Goal: Check status: Check status

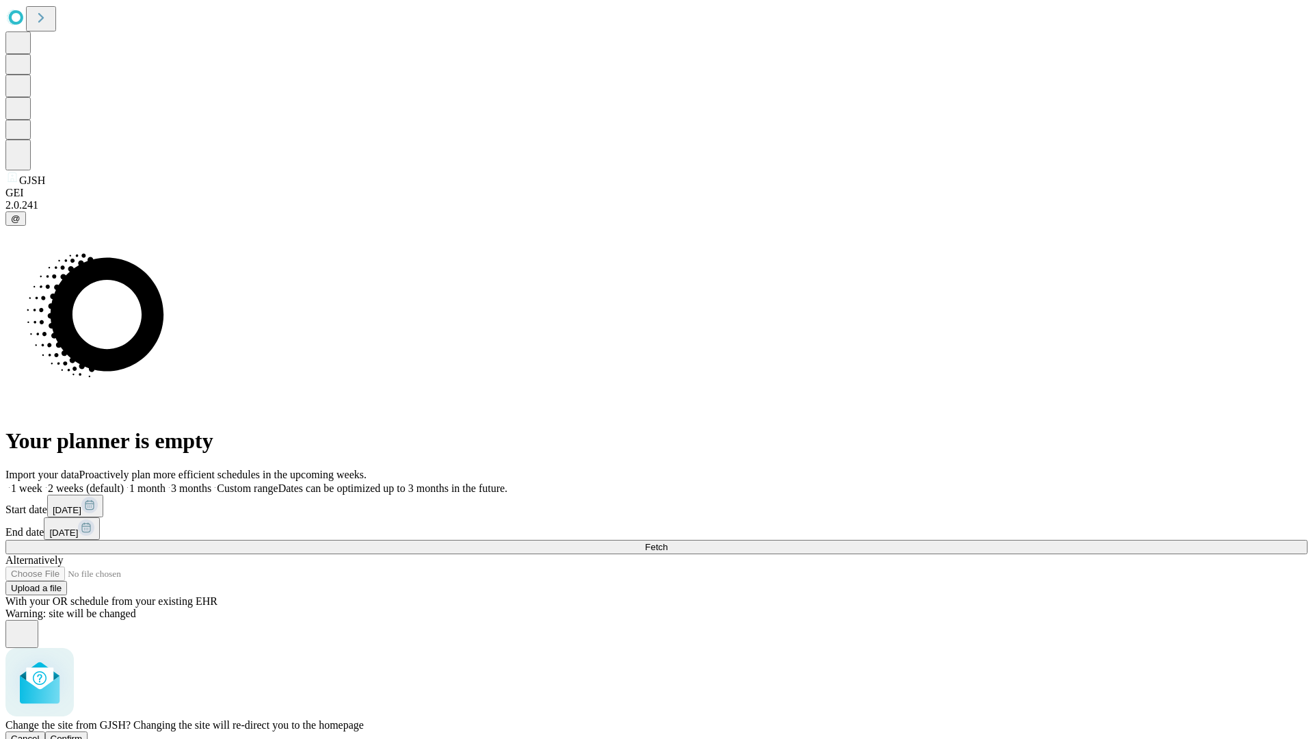
click at [83, 733] on span "Confirm" at bounding box center [67, 738] width 32 height 10
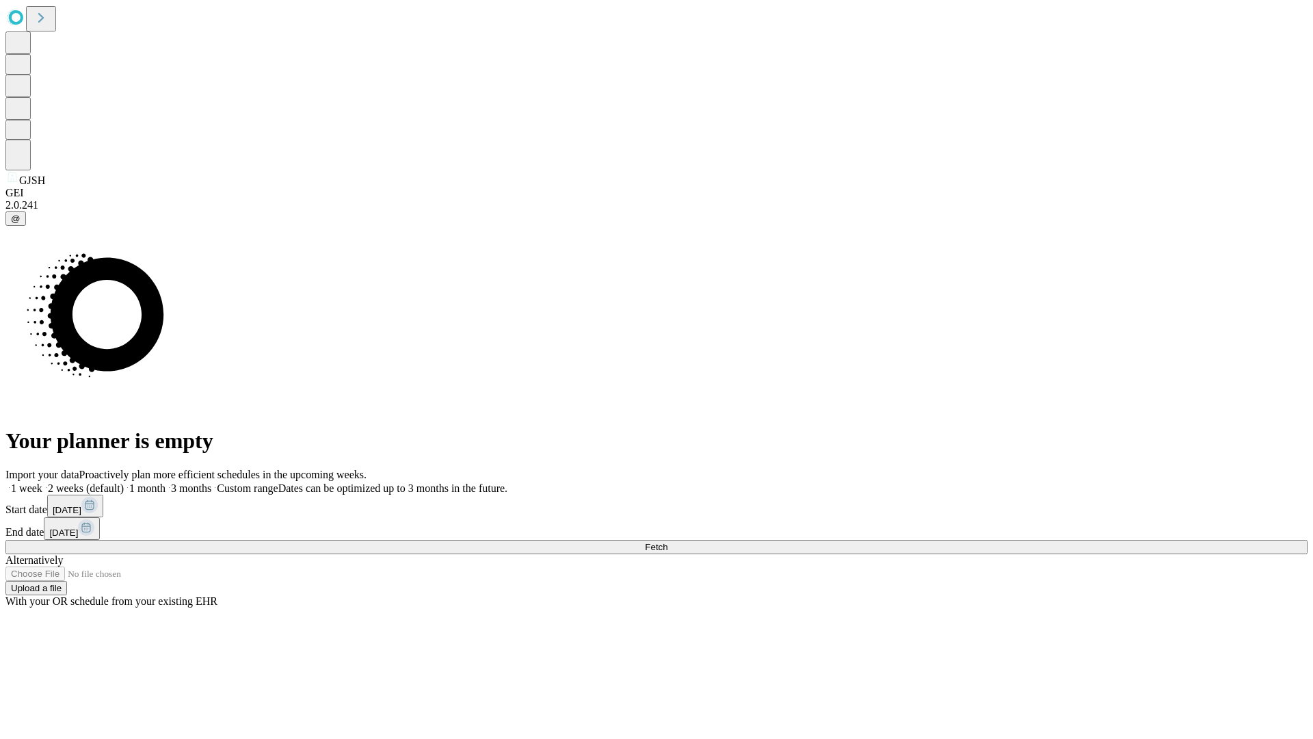
click at [124, 482] on label "2 weeks (default)" at bounding box center [82, 488] width 81 height 12
click at [668, 542] on span "Fetch" at bounding box center [656, 547] width 23 height 10
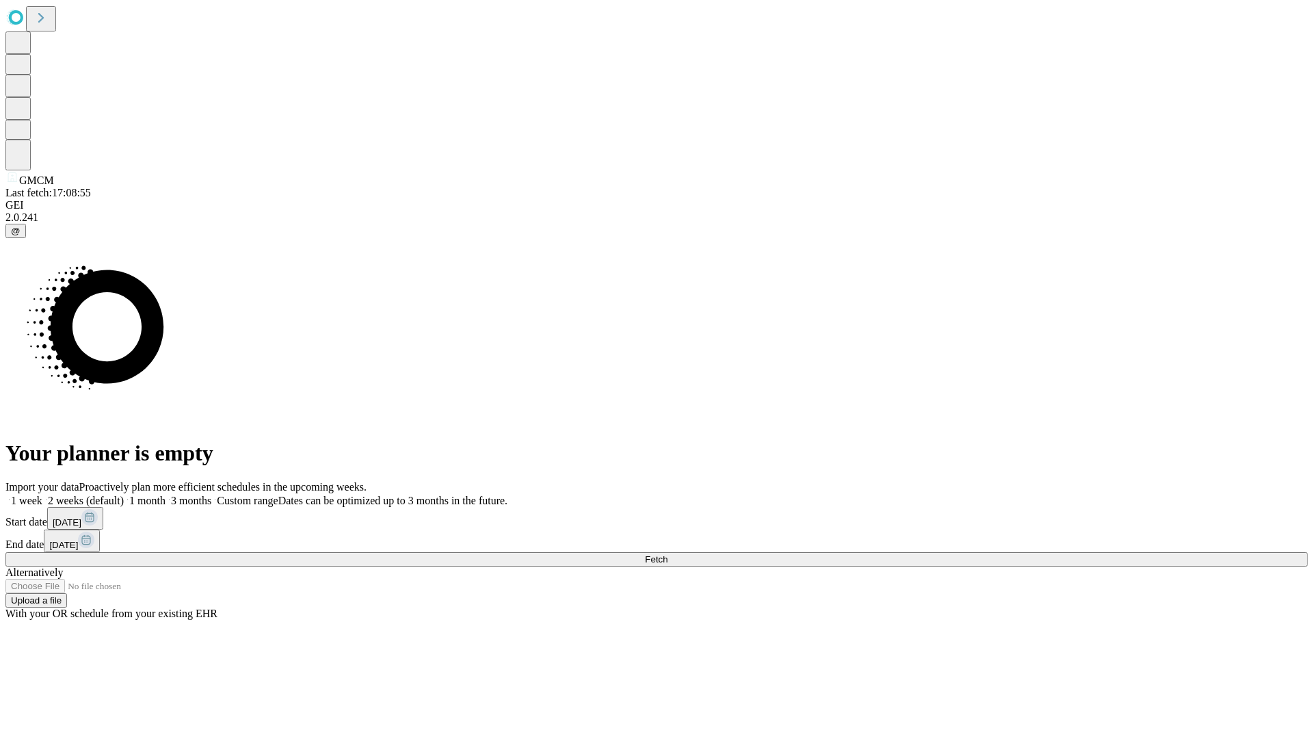
click at [124, 494] on label "2 weeks (default)" at bounding box center [82, 500] width 81 height 12
click at [668, 554] on span "Fetch" at bounding box center [656, 559] width 23 height 10
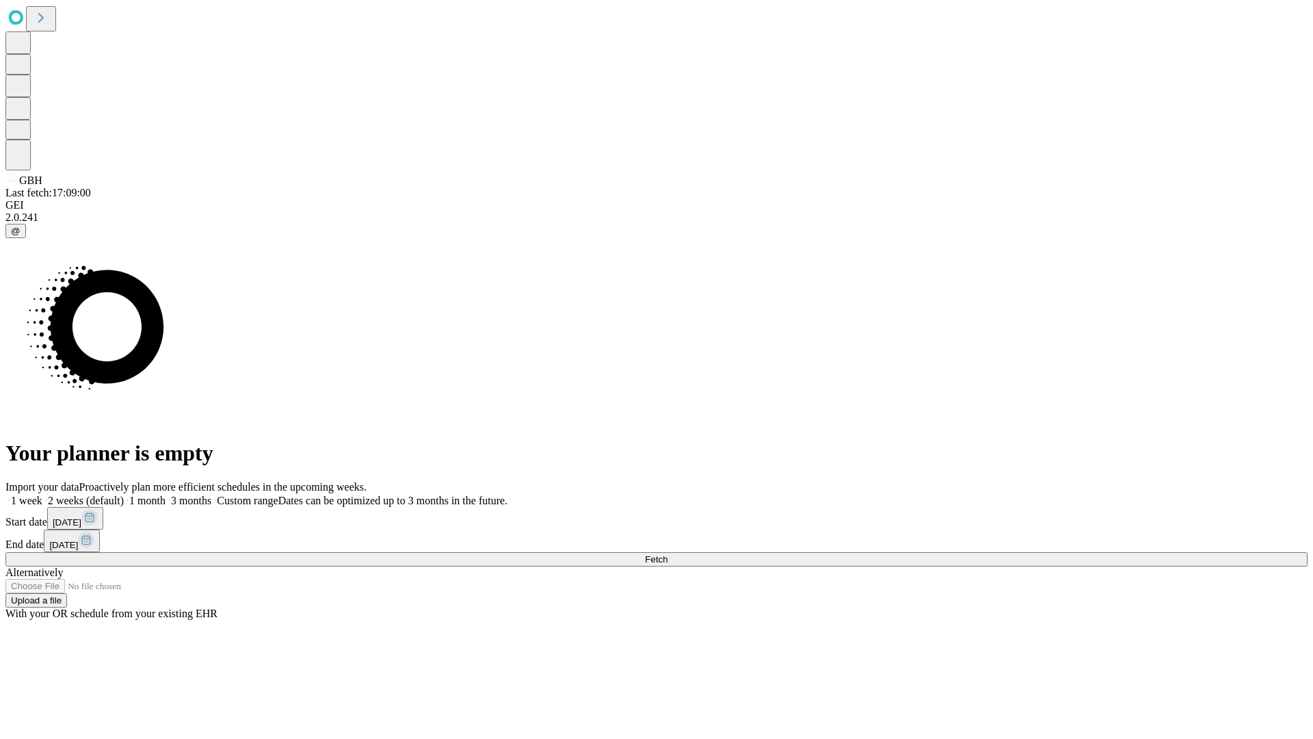
click at [124, 494] on label "2 weeks (default)" at bounding box center [82, 500] width 81 height 12
click at [668, 554] on span "Fetch" at bounding box center [656, 559] width 23 height 10
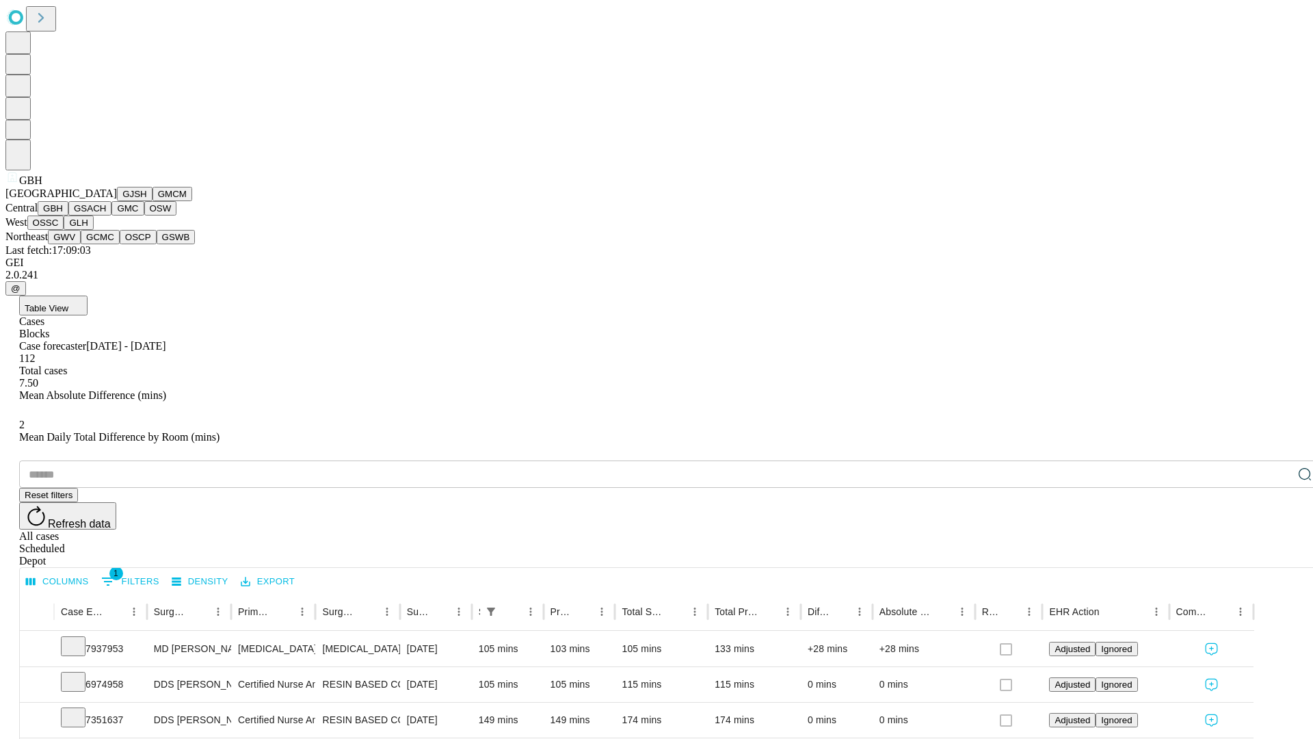
click at [106, 215] on button "GSACH" at bounding box center [89, 208] width 43 height 14
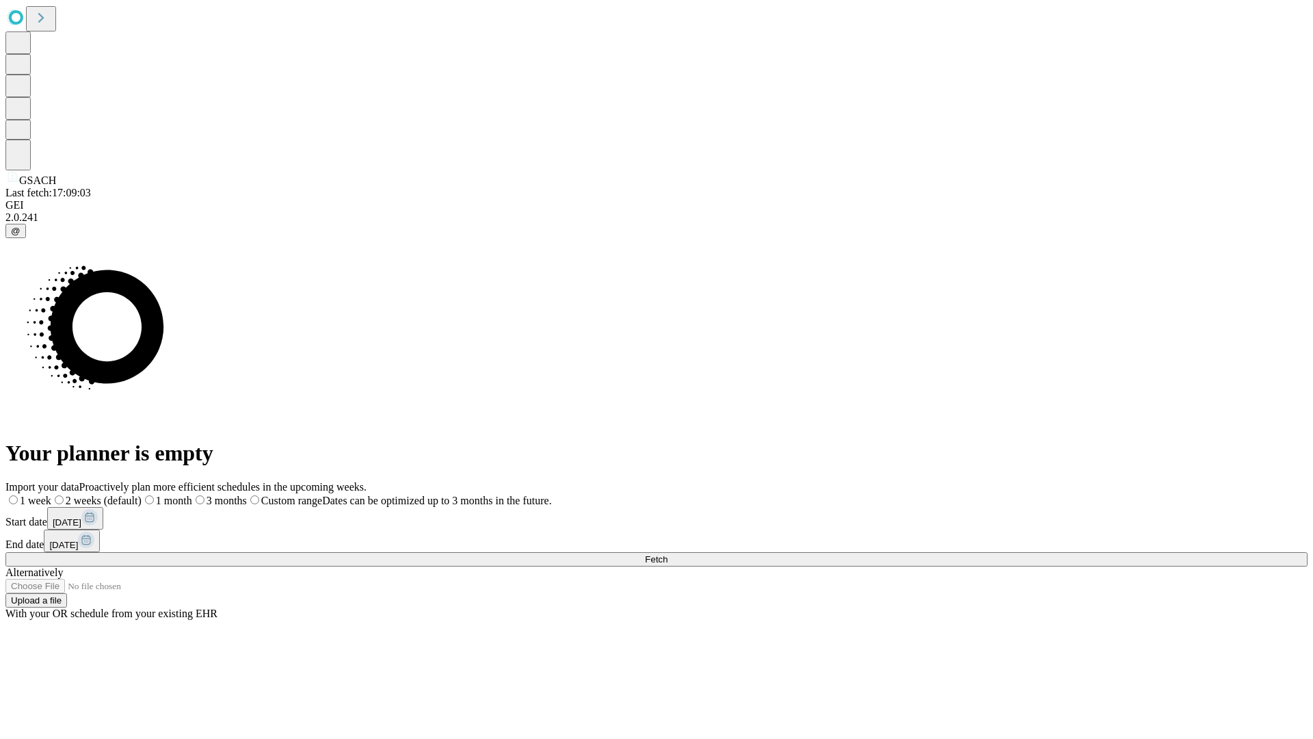
click at [142, 494] on label "2 weeks (default)" at bounding box center [96, 500] width 90 height 12
click at [668, 554] on span "Fetch" at bounding box center [656, 559] width 23 height 10
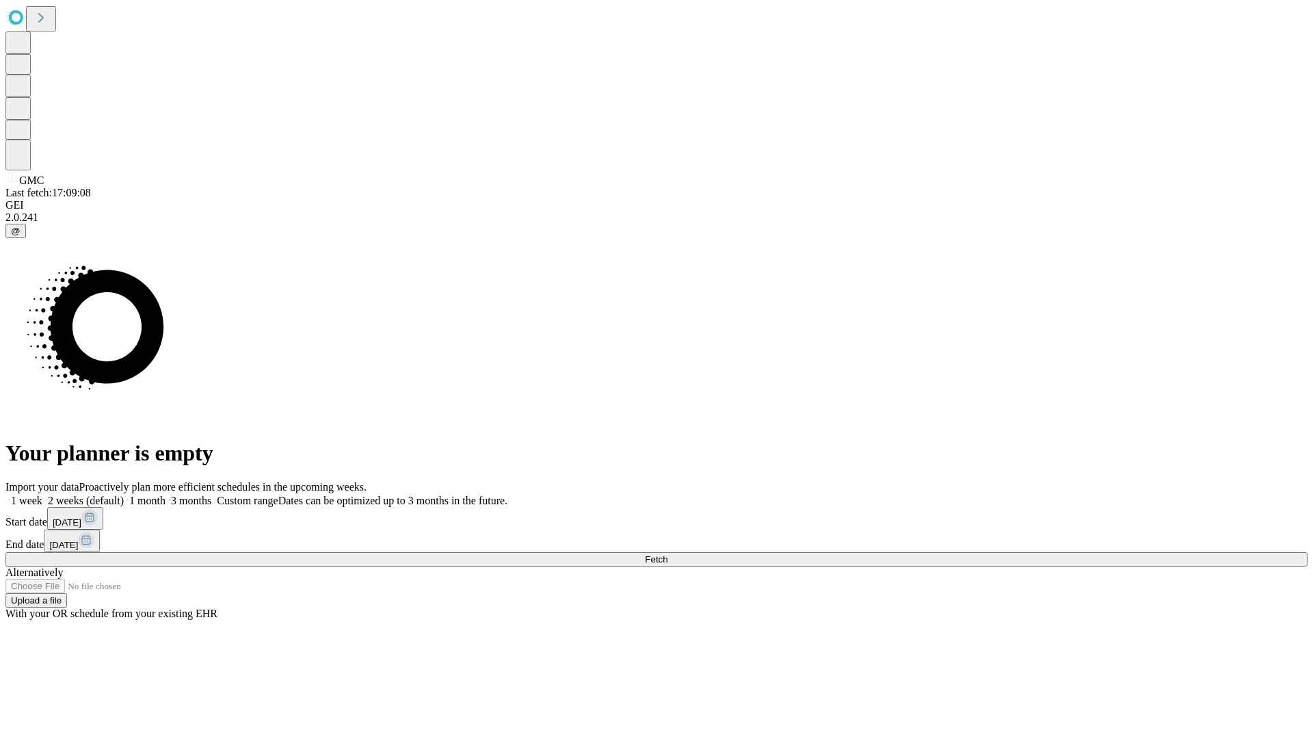
click at [124, 494] on label "2 weeks (default)" at bounding box center [82, 500] width 81 height 12
click at [668, 554] on span "Fetch" at bounding box center [656, 559] width 23 height 10
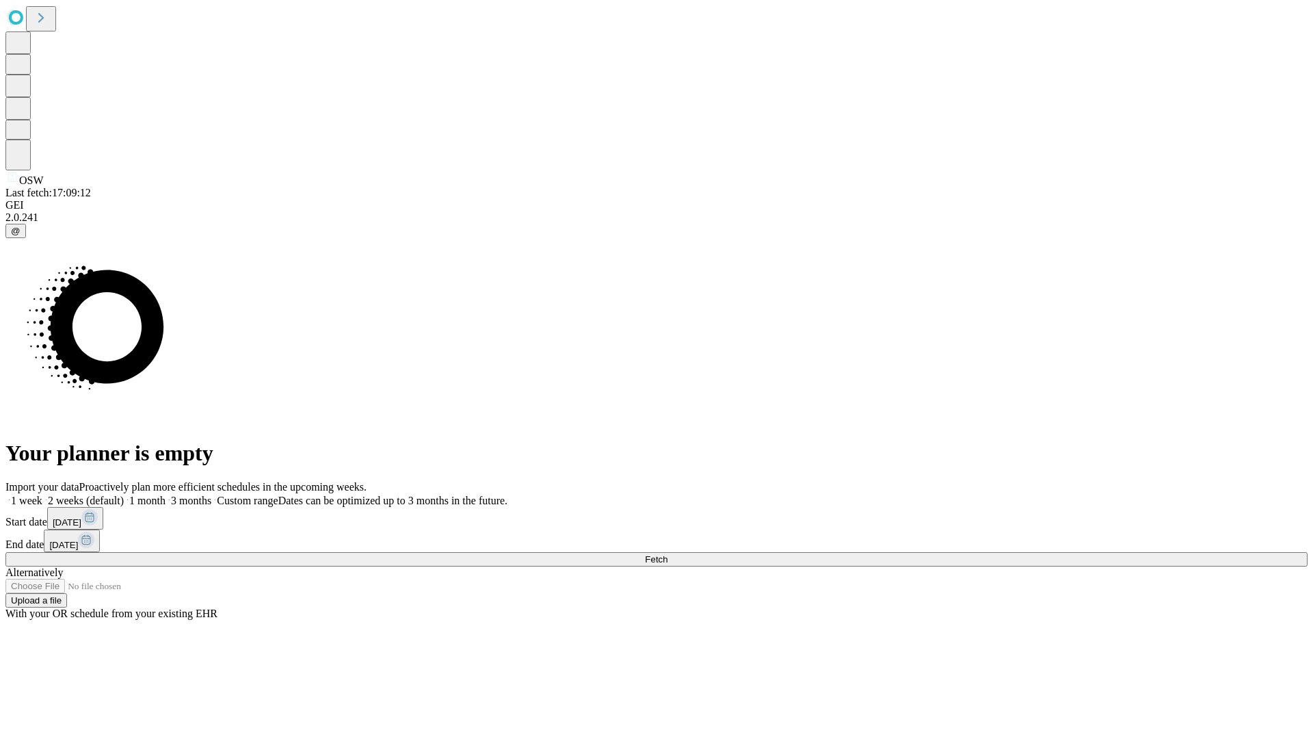
click at [668, 554] on span "Fetch" at bounding box center [656, 559] width 23 height 10
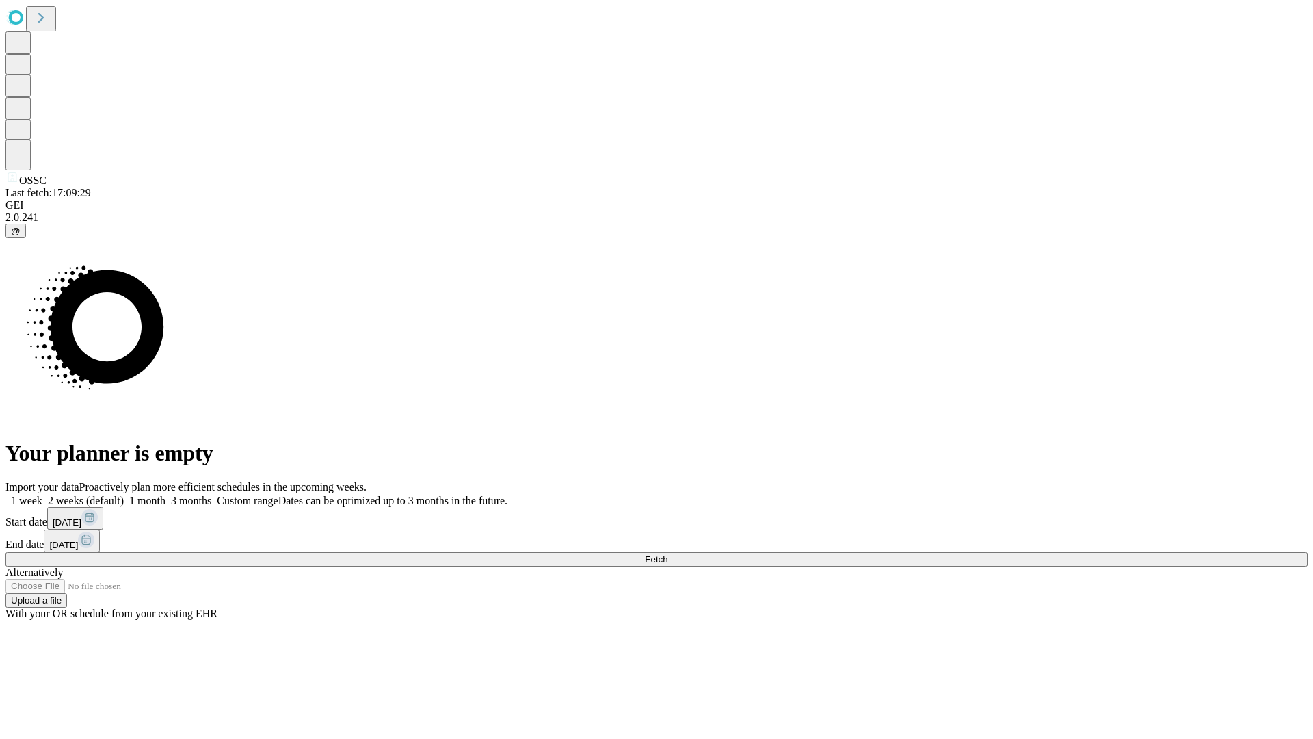
click at [124, 494] on label "2 weeks (default)" at bounding box center [82, 500] width 81 height 12
click at [668, 554] on span "Fetch" at bounding box center [656, 559] width 23 height 10
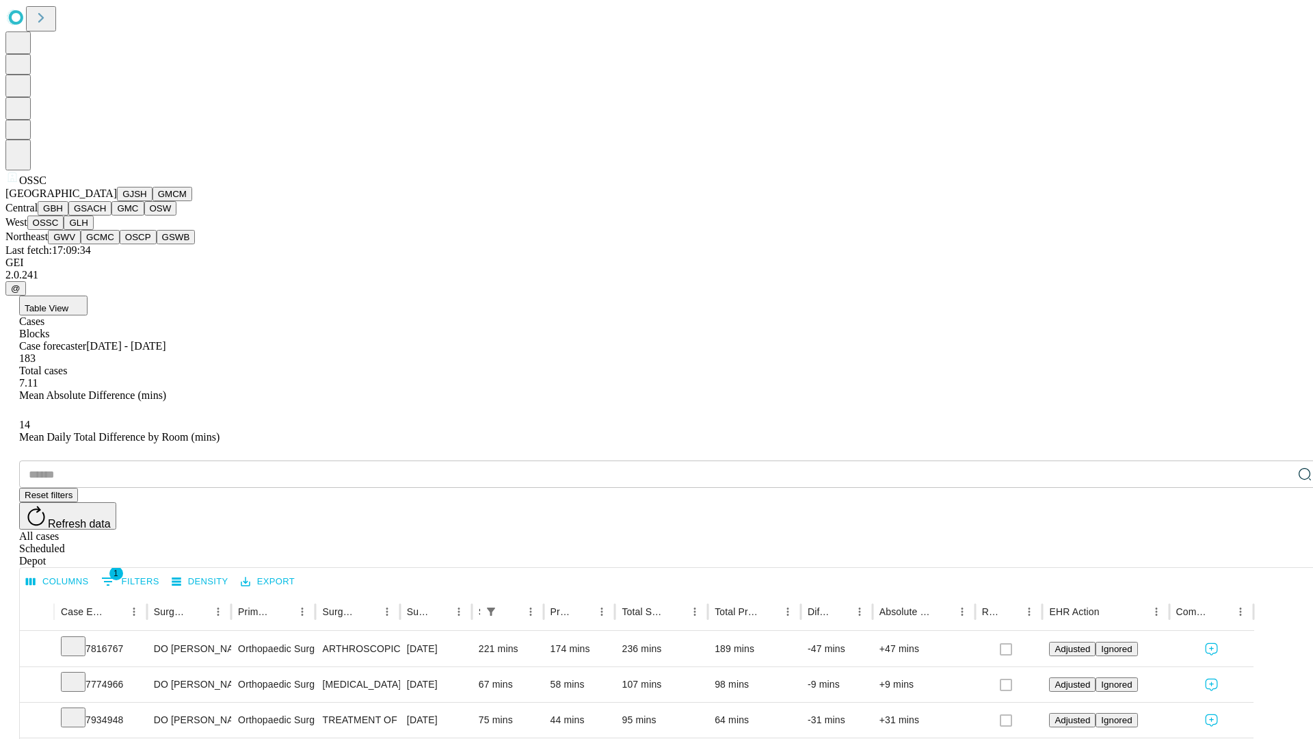
click at [93, 230] on button "GLH" at bounding box center [78, 222] width 29 height 14
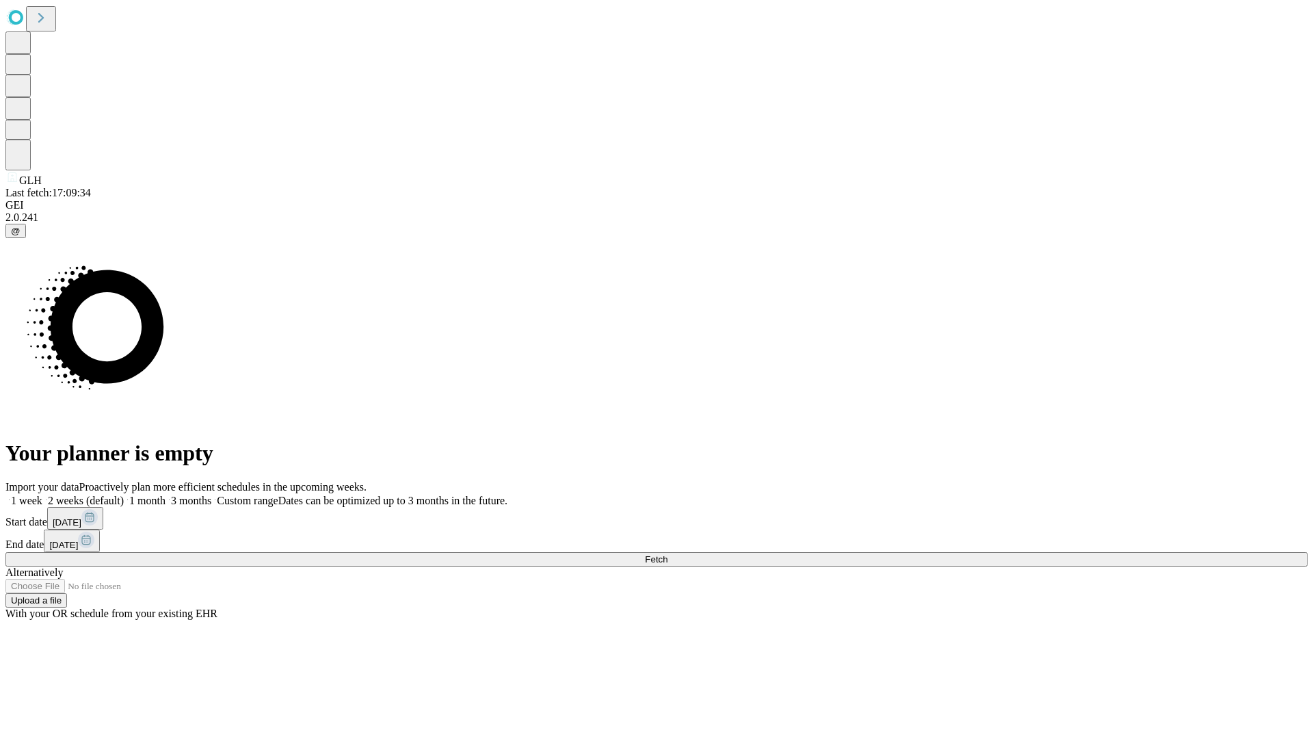
click at [124, 494] on label "2 weeks (default)" at bounding box center [82, 500] width 81 height 12
click at [668, 554] on span "Fetch" at bounding box center [656, 559] width 23 height 10
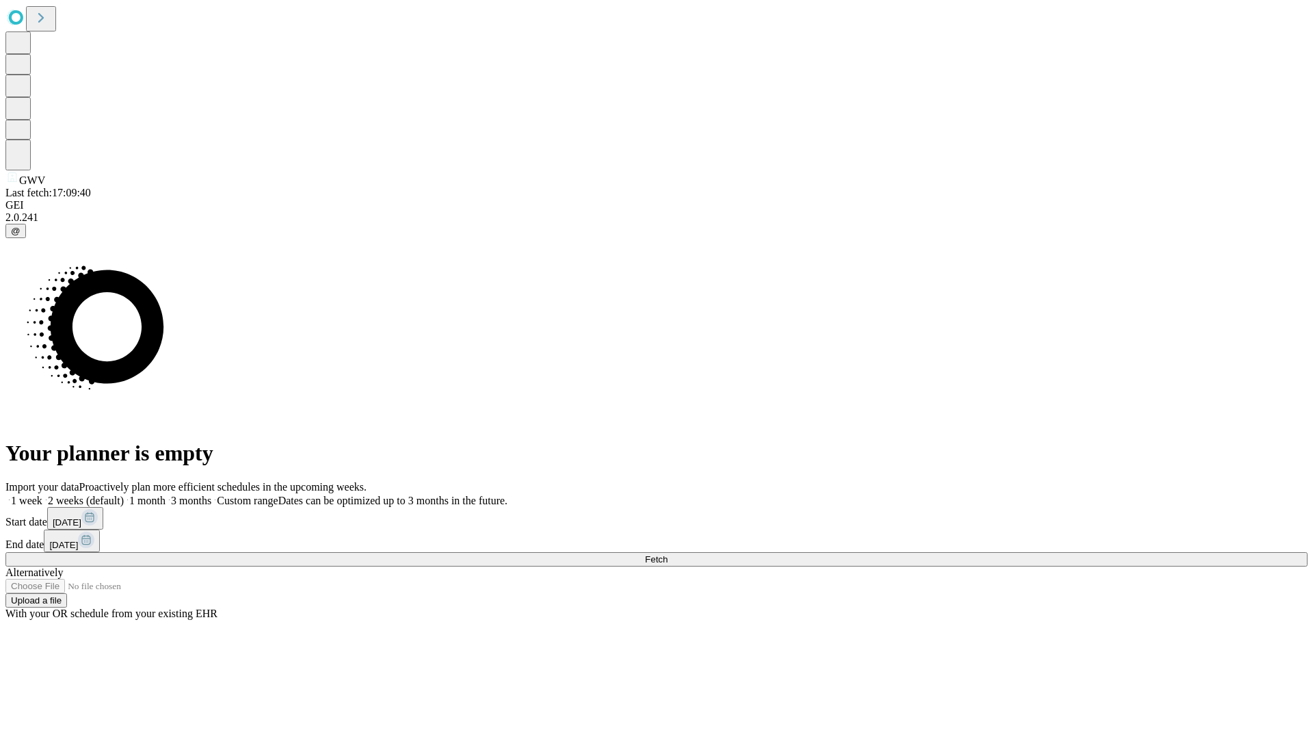
click at [124, 494] on label "2 weeks (default)" at bounding box center [82, 500] width 81 height 12
click at [668, 554] on span "Fetch" at bounding box center [656, 559] width 23 height 10
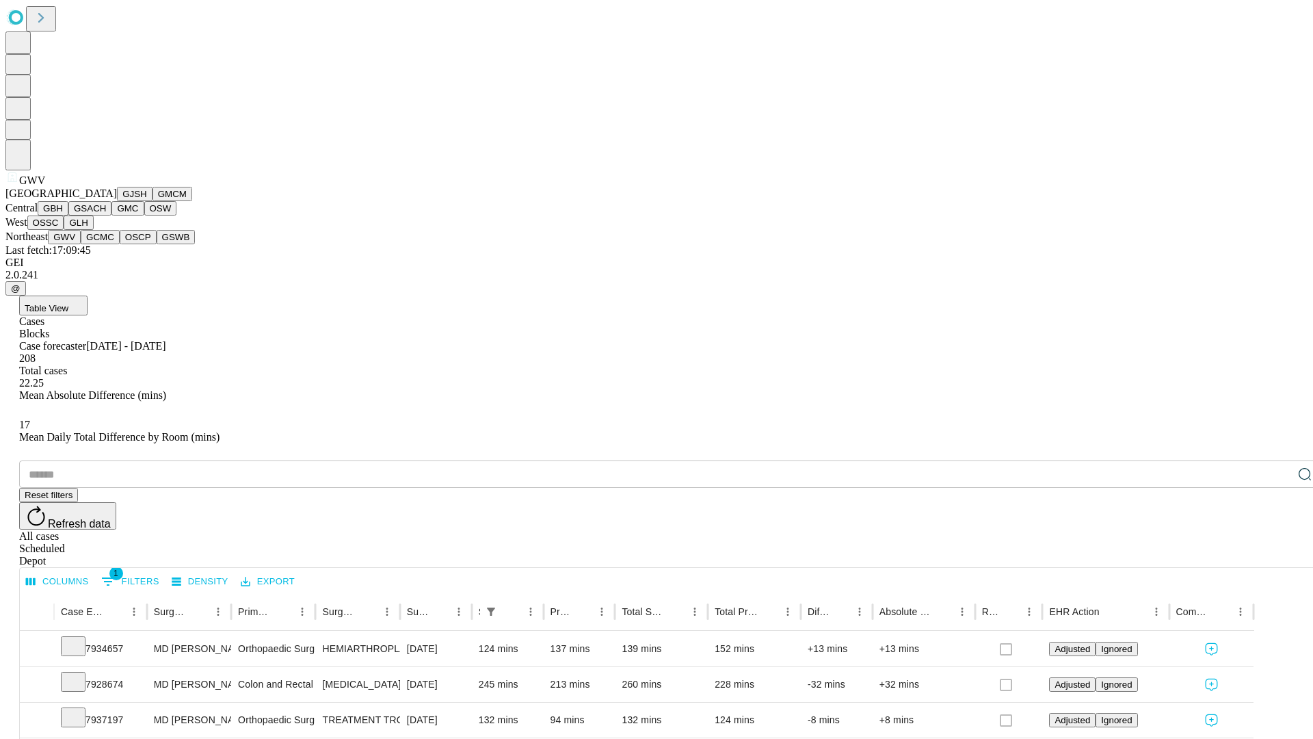
click at [106, 244] on button "GCMC" at bounding box center [100, 237] width 39 height 14
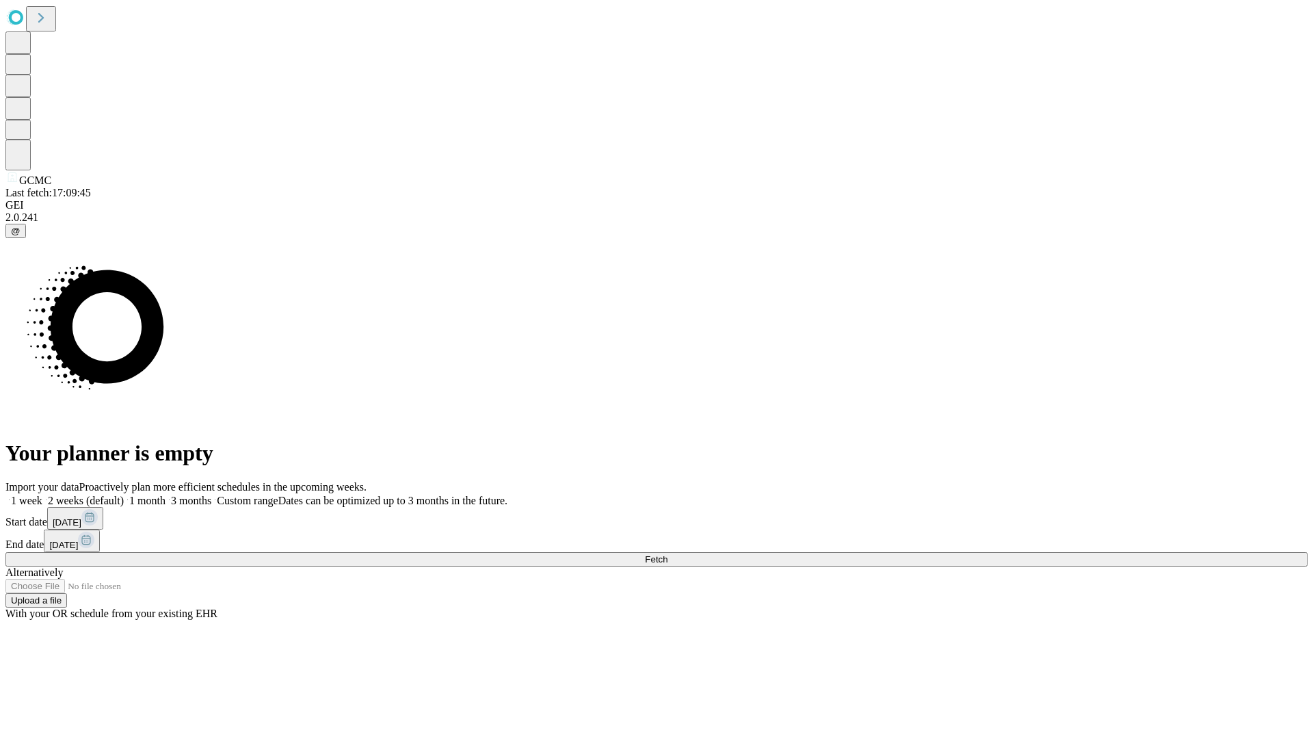
click at [124, 494] on label "2 weeks (default)" at bounding box center [82, 500] width 81 height 12
click at [668, 554] on span "Fetch" at bounding box center [656, 559] width 23 height 10
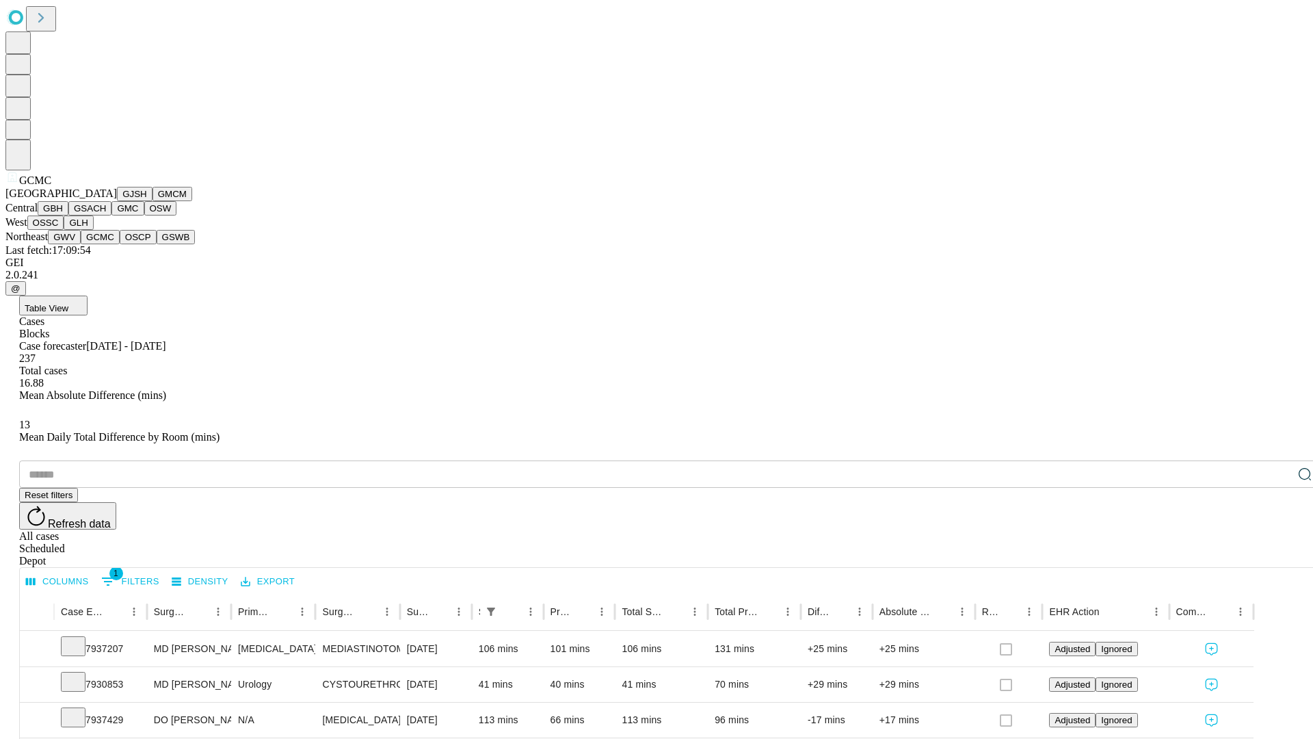
click at [120, 244] on button "OSCP" at bounding box center [138, 237] width 37 height 14
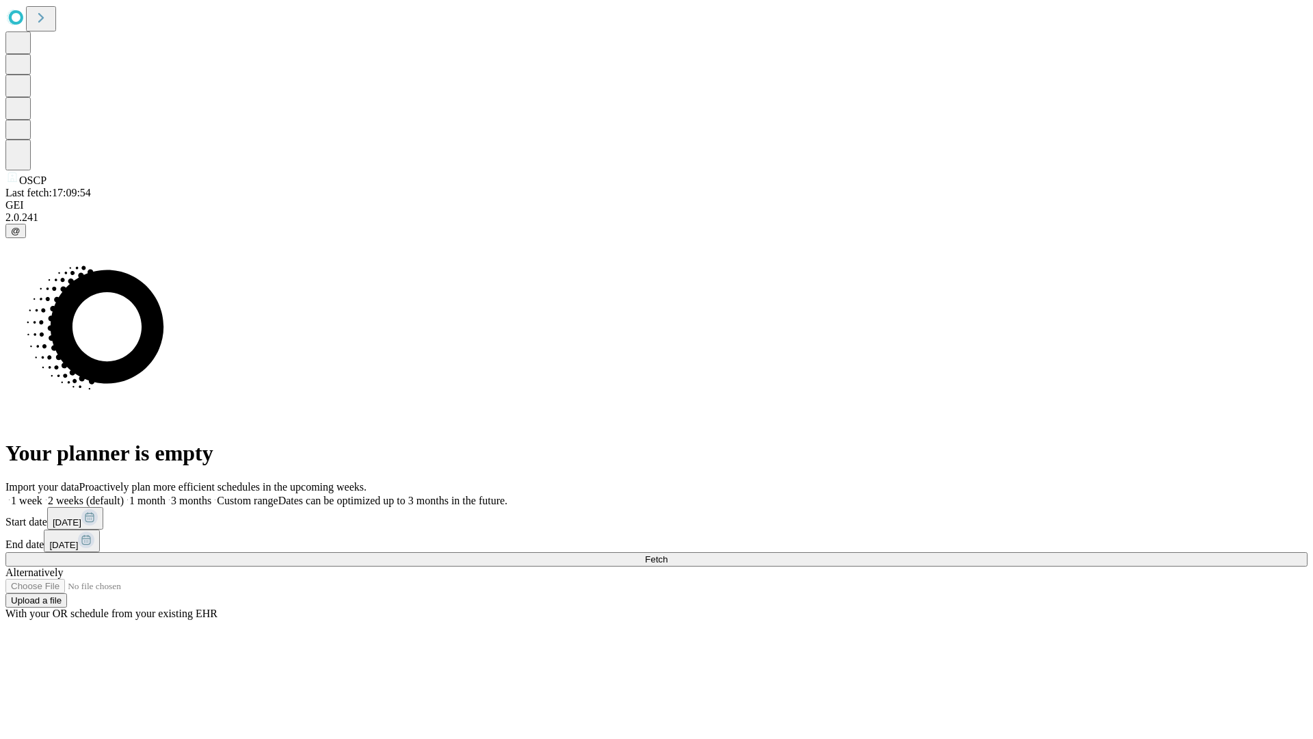
click at [124, 494] on label "2 weeks (default)" at bounding box center [82, 500] width 81 height 12
click at [668, 554] on span "Fetch" at bounding box center [656, 559] width 23 height 10
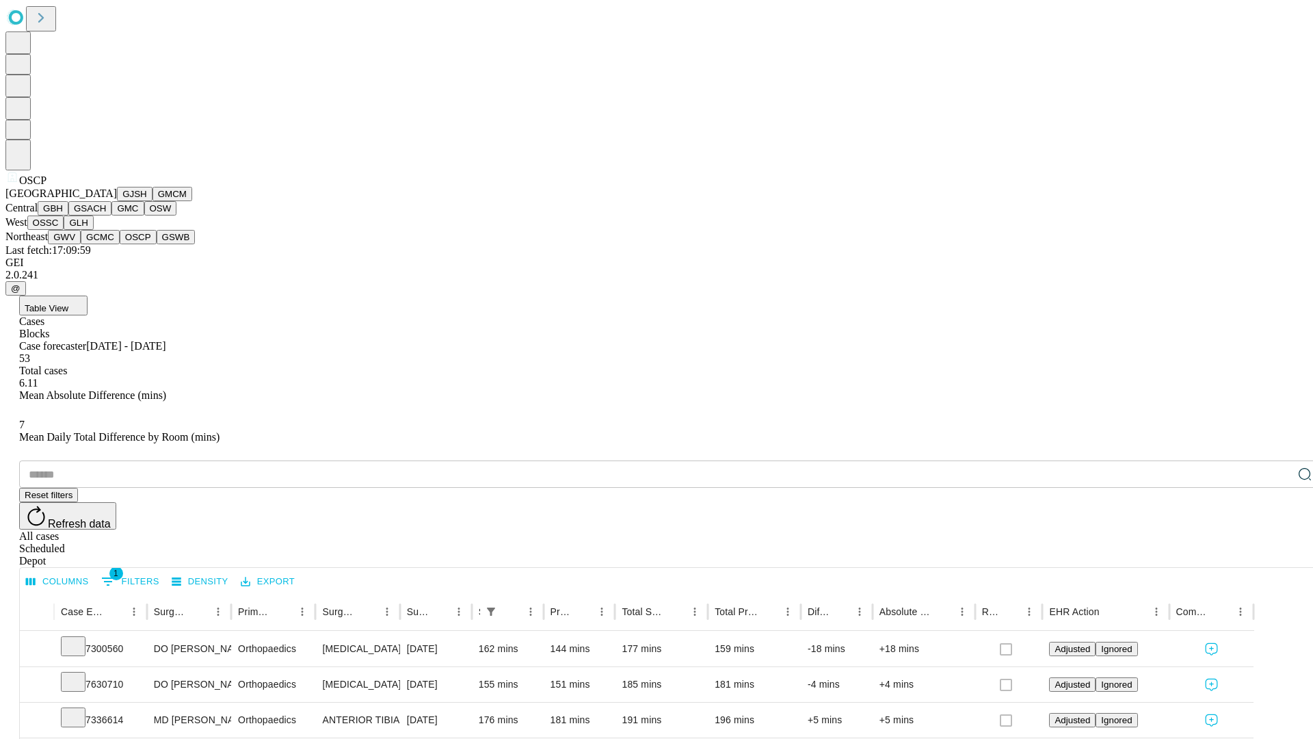
click at [157, 244] on button "GSWB" at bounding box center [176, 237] width 39 height 14
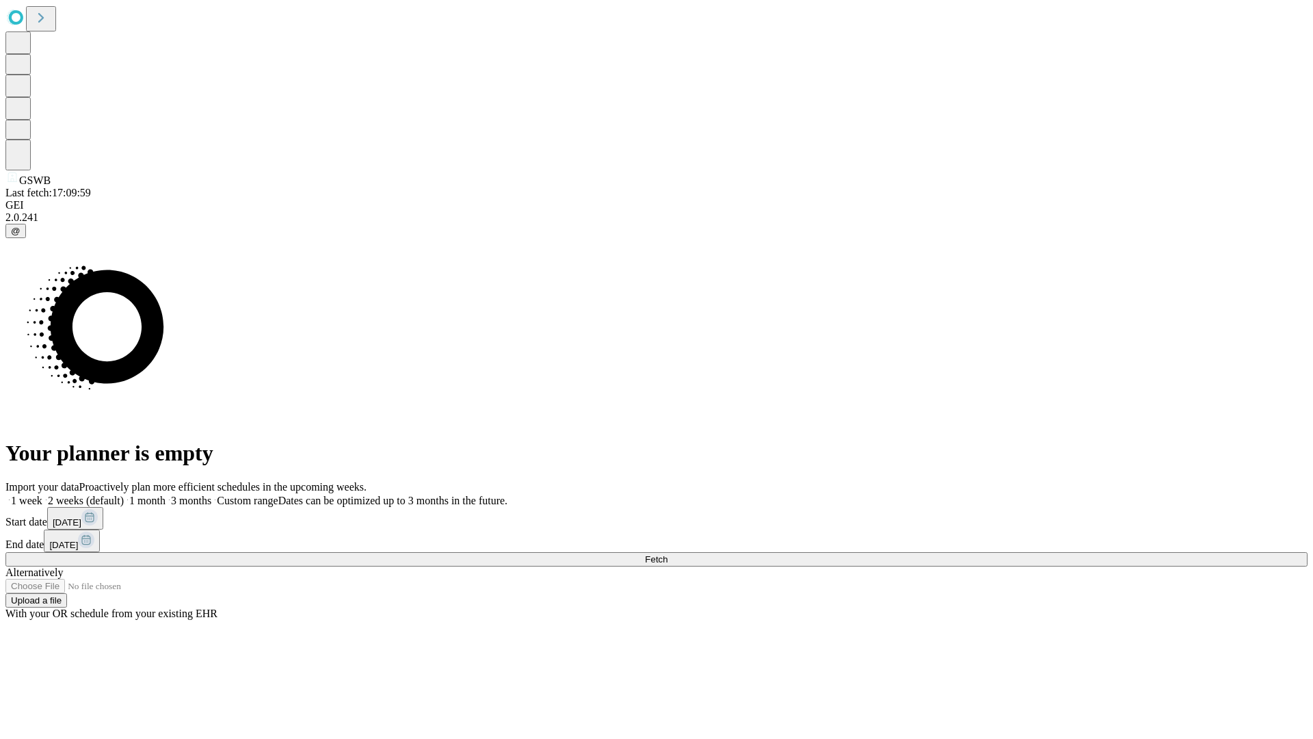
click at [124, 494] on label "2 weeks (default)" at bounding box center [82, 500] width 81 height 12
click at [668, 554] on span "Fetch" at bounding box center [656, 559] width 23 height 10
